Goal: Information Seeking & Learning: Find contact information

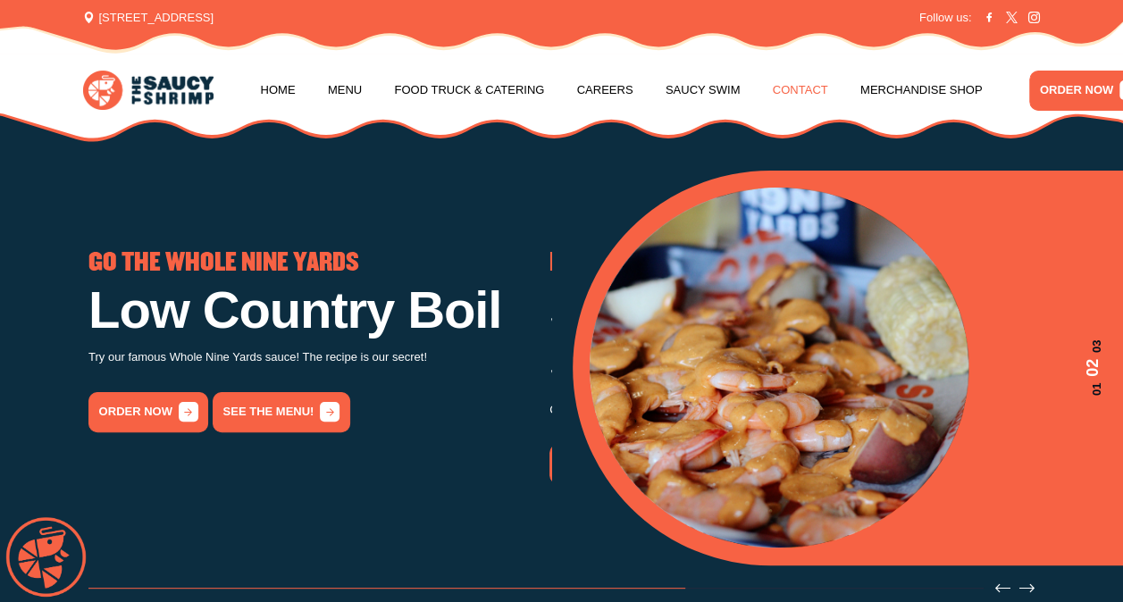
click at [776, 87] on link "Contact" at bounding box center [800, 90] width 55 height 68
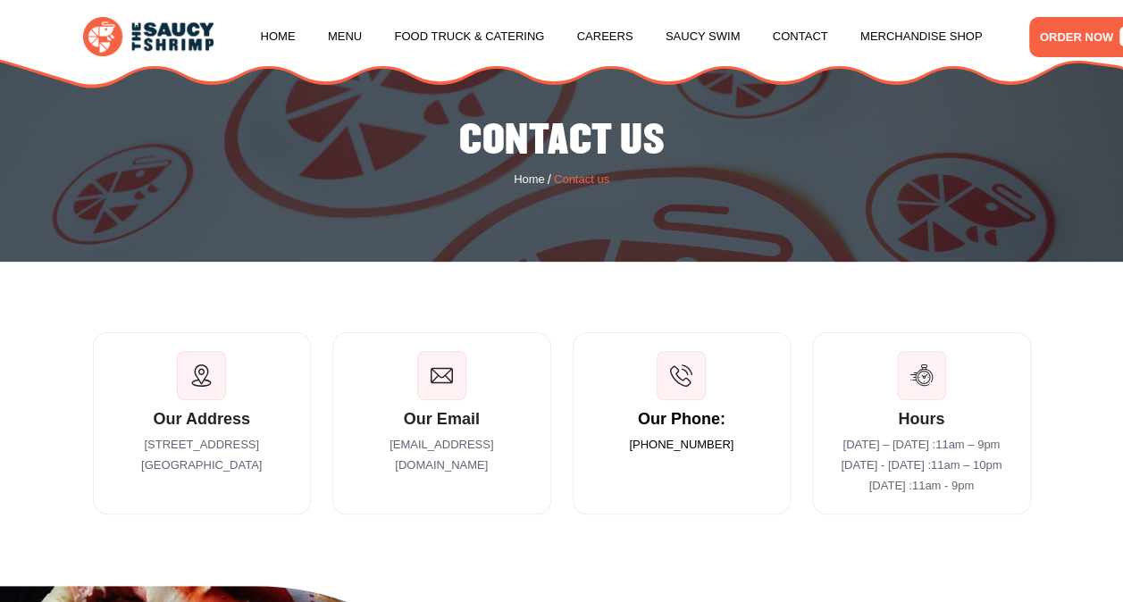
scroll to position [179, 0]
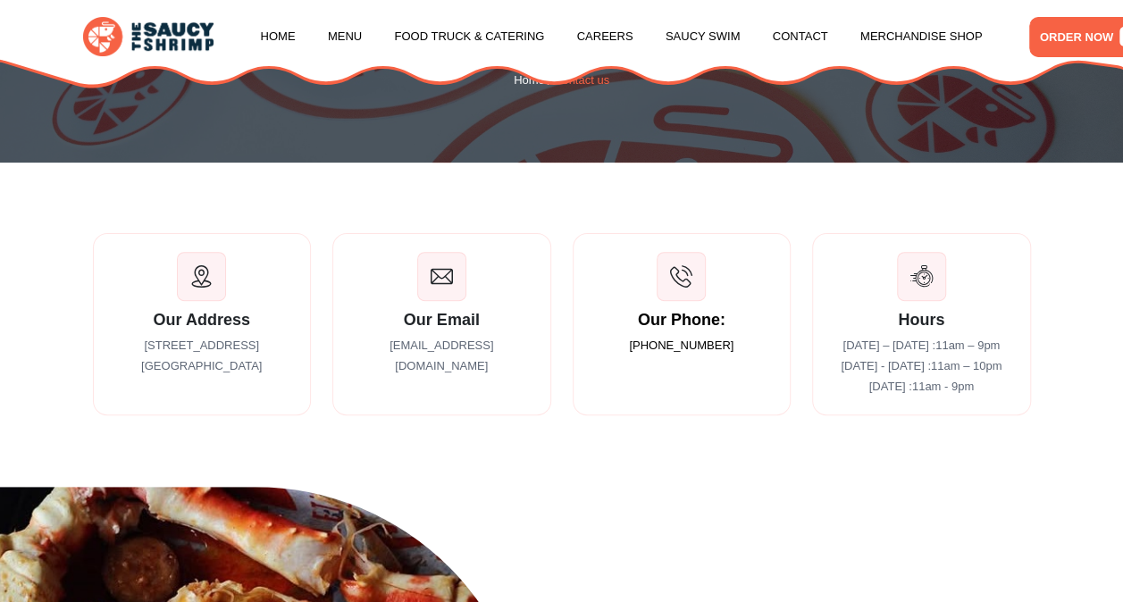
drag, startPoint x: 534, startPoint y: 355, endPoint x: 351, endPoint y: 359, distance: 182.4
click at [351, 359] on div "Our Email [EMAIL_ADDRESS][DOMAIN_NAME]" at bounding box center [441, 324] width 219 height 182
drag, startPoint x: 351, startPoint y: 359, endPoint x: 468, endPoint y: 349, distance: 117.6
copy p "[EMAIL_ADDRESS][DOMAIN_NAME]"
